Goal: Task Accomplishment & Management: Use online tool/utility

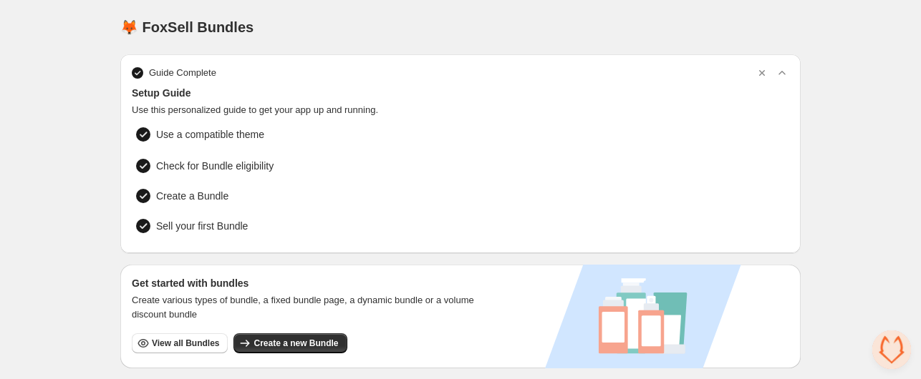
click at [370, 47] on div "🦊 FoxSell Bundles. This page is ready 🦊 FoxSell Bundles" at bounding box center [460, 27] width 680 height 54
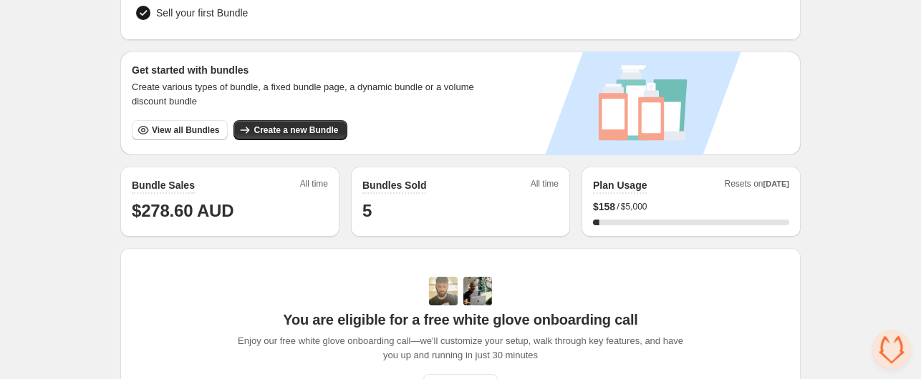
scroll to position [215, 0]
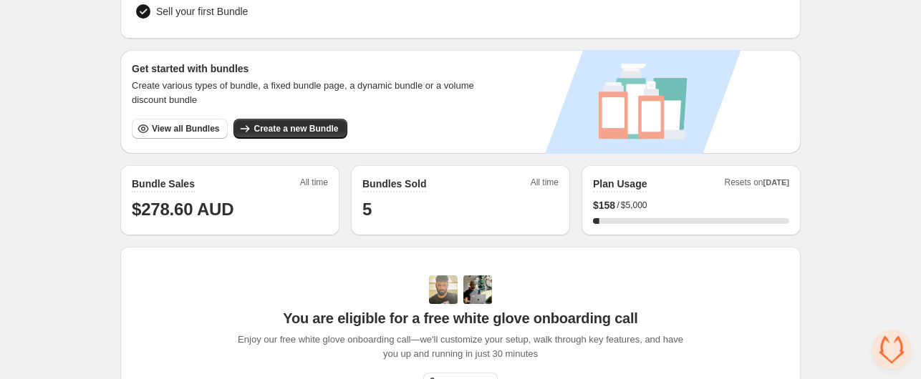
click at [166, 128] on span "View all Bundles" at bounding box center [185, 128] width 67 height 11
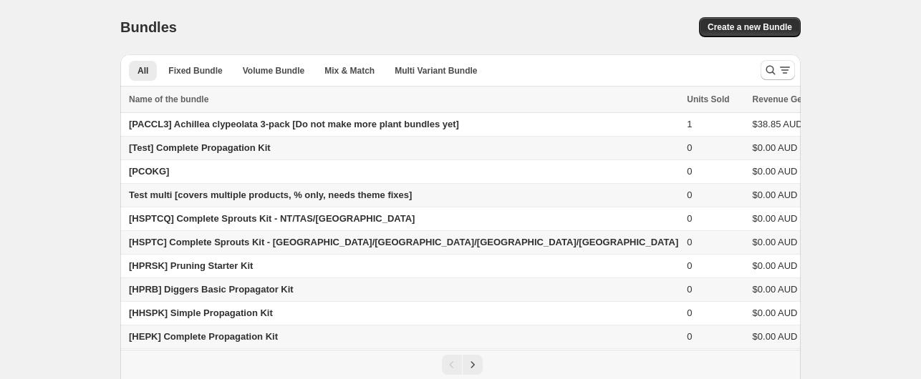
scroll to position [72, 0]
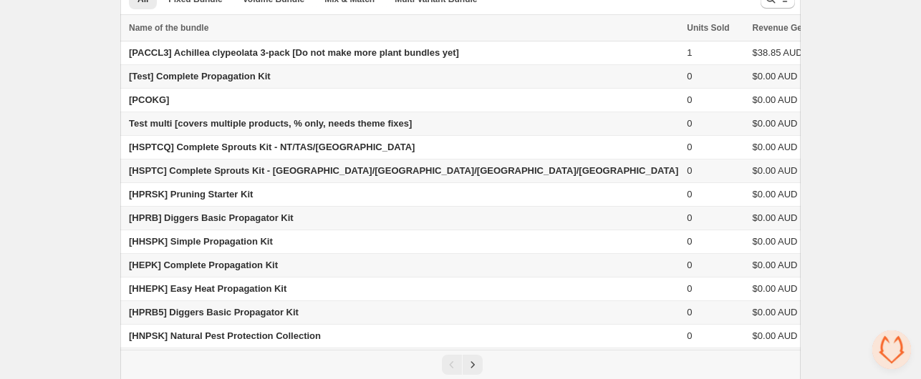
click at [216, 173] on span "[HSPTC] Complete Sprouts Kit - [GEOGRAPHIC_DATA]/[GEOGRAPHIC_DATA]/[GEOGRAPHIC_…" at bounding box center [403, 170] width 549 height 11
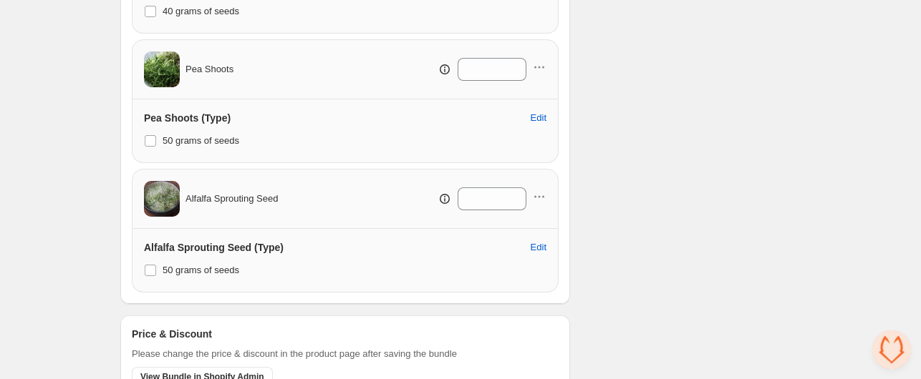
scroll to position [699, 0]
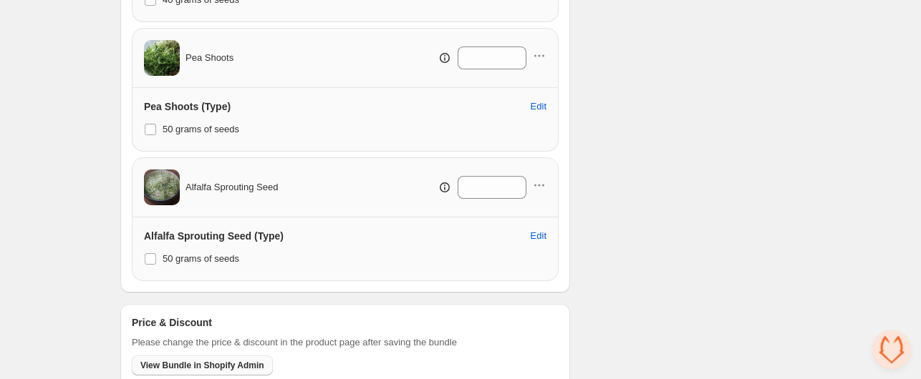
click at [227, 360] on span "View Bundle in Shopify Admin" at bounding box center [202, 365] width 124 height 11
click at [232, 360] on span "View Bundle in Shopify Admin" at bounding box center [202, 365] width 124 height 11
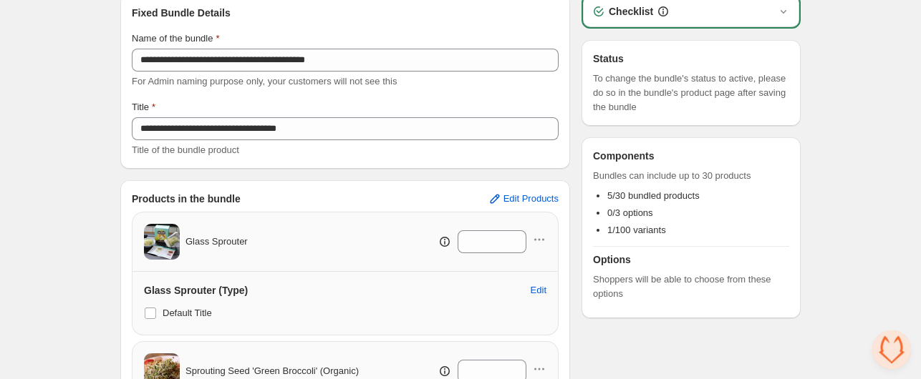
scroll to position [0, 0]
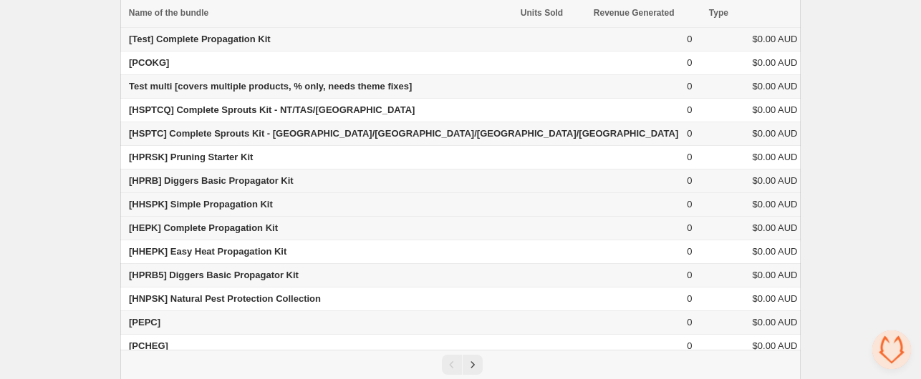
scroll to position [118, 0]
